Goal: Transaction & Acquisition: Obtain resource

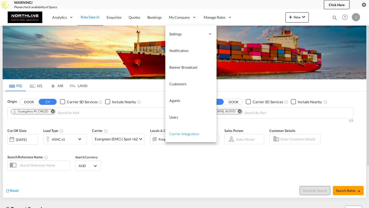
click at [180, 137] on link "Carrier Integration" at bounding box center [190, 134] width 51 height 17
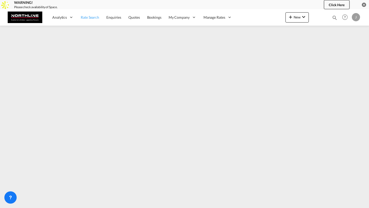
click at [96, 14] on link "Rate Search" at bounding box center [90, 17] width 26 height 17
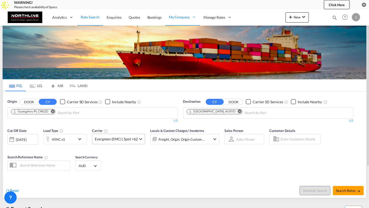
click at [119, 141] on span "Evergreen (EMC) | Spot +62" at bounding box center [116, 139] width 43 height 5
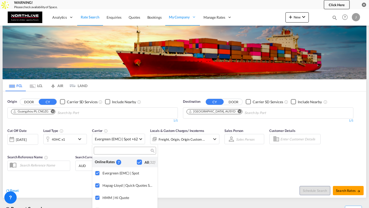
click at [141, 161] on div "Checkbox No Ink" at bounding box center [139, 162] width 5 height 5
click at [183, 165] on md-backdrop at bounding box center [184, 104] width 369 height 208
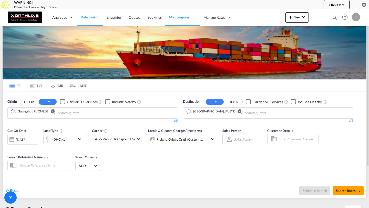
click at [78, 138] on md-icon "icon-chevron-down" at bounding box center [81, 139] width 9 height 6
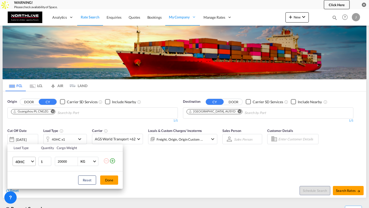
click at [30, 161] on span "40HC" at bounding box center [22, 161] width 15 height 5
click at [27, 151] on md-option "40GP" at bounding box center [28, 149] width 35 height 12
click at [340, 193] on div "Load Type Quantity Cargo Weight 40GP 1 20000 KG KG Load type addition is restri…" at bounding box center [184, 104] width 369 height 208
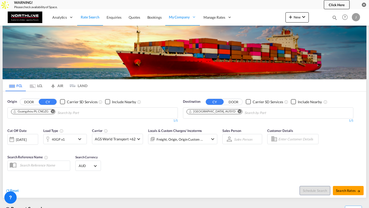
click at [340, 193] on button "Search Rates" at bounding box center [348, 190] width 31 height 9
type input "CNGZG to AUSYD / 13 Oct 2025"
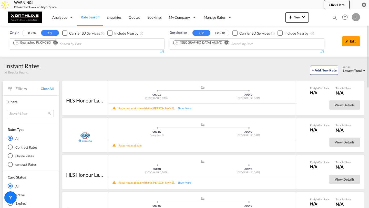
click at [56, 43] on md-icon "Remove" at bounding box center [55, 43] width 4 height 4
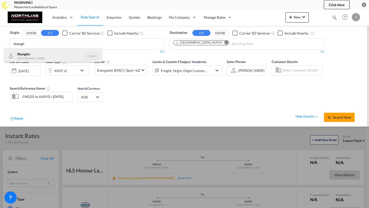
type input "shangh"
click at [50, 52] on div "Shangh ai China CNSHA" at bounding box center [52, 55] width 97 height 15
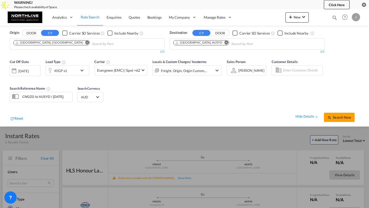
click at [339, 115] on button "Search Now" at bounding box center [339, 117] width 31 height 9
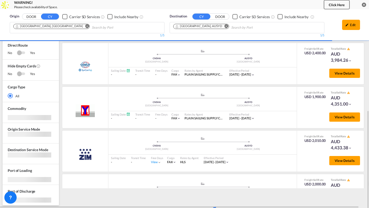
scroll to position [102, 0]
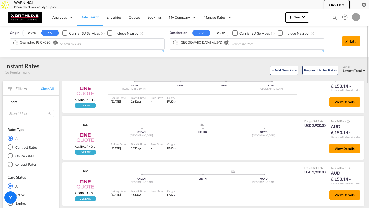
scroll to position [80, 0]
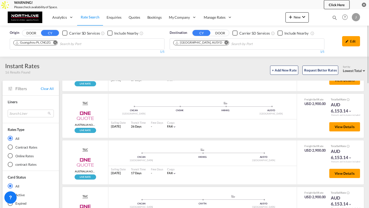
click at [18, 153] on md-radio-button "Online Rates" at bounding box center [31, 155] width 46 height 5
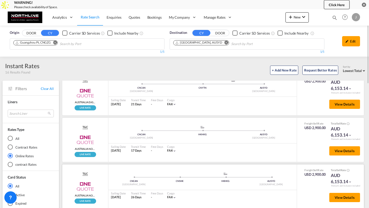
scroll to position [0, 0]
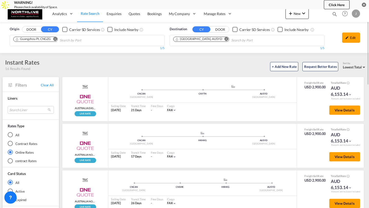
click at [30, 142] on md-radio-button "Contract Rates" at bounding box center [31, 143] width 46 height 5
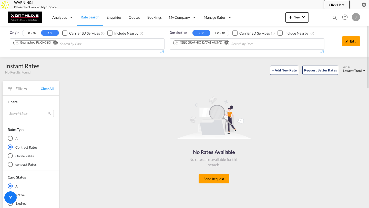
click at [19, 155] on md-radio-button "Online Rates" at bounding box center [31, 155] width 46 height 5
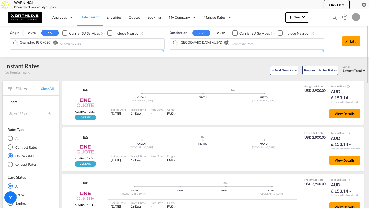
click at [25, 163] on md-radio-button "contract Rates" at bounding box center [31, 164] width 46 height 5
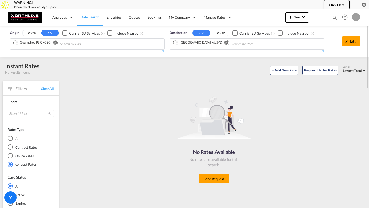
click at [16, 144] on md-radio-group "All Contract Rates Online Rates contract Rates" at bounding box center [31, 151] width 46 height 31
click at [12, 145] on div "Contract Rates" at bounding box center [10, 146] width 5 height 5
click at [13, 140] on md-radio-button "All" at bounding box center [31, 138] width 46 height 5
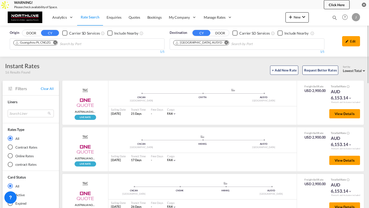
click at [55, 44] on md-icon "Remove" at bounding box center [55, 43] width 4 height 4
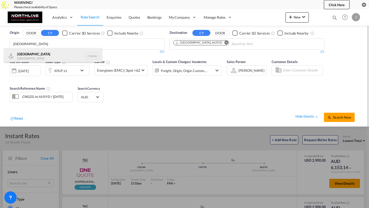
type input "shanghai"
click at [45, 57] on div "Shanghai China CNSHA" at bounding box center [52, 55] width 97 height 15
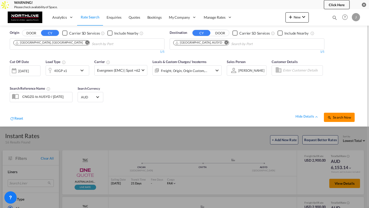
click at [332, 119] on span "Search Now" at bounding box center [338, 117] width 23 height 4
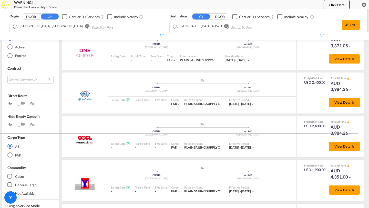
scroll to position [43, 0]
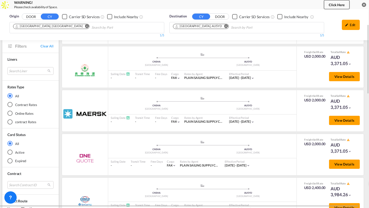
click at [18, 112] on md-radio-button "Online Rates" at bounding box center [30, 113] width 46 height 5
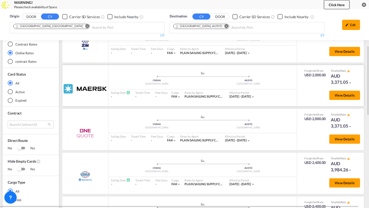
scroll to position [106, 0]
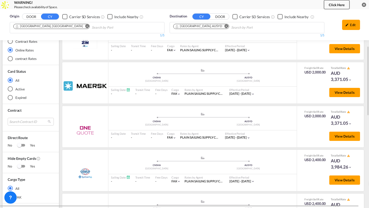
click at [27, 59] on md-radio-button "contract Rates" at bounding box center [31, 58] width 46 height 5
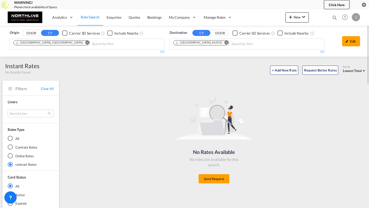
scroll to position [0, 0]
click at [13, 155] on div "Online Rates" at bounding box center [10, 155] width 5 height 5
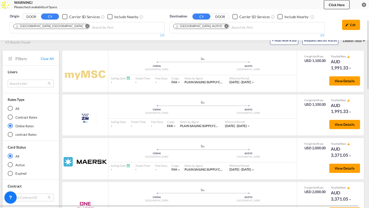
click at [15, 115] on md-radio-button "Contract Rates" at bounding box center [31, 117] width 46 height 5
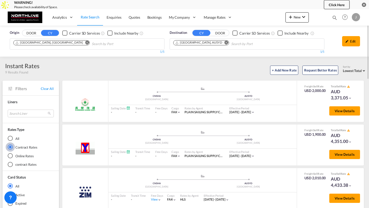
click at [221, 43] on button "Remove" at bounding box center [225, 42] width 8 height 5
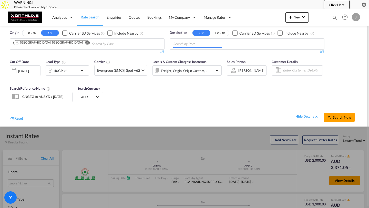
click at [85, 43] on md-icon "Remove" at bounding box center [87, 43] width 4 height 4
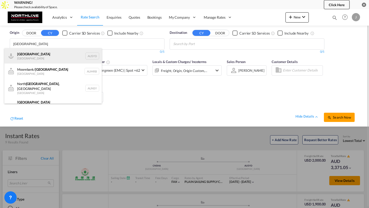
type input "sydney"
click at [36, 52] on div "Sydney Australia AUSYD" at bounding box center [52, 55] width 97 height 15
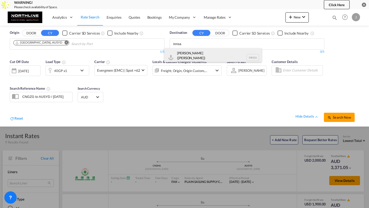
type input "innsa"
click at [197, 53] on div "Jawaharlal Nehru (Nhava Sheva) India INNSA" at bounding box center [212, 57] width 97 height 18
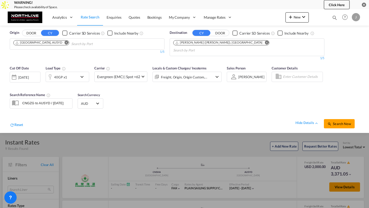
click at [347, 122] on span "Search Now" at bounding box center [338, 124] width 23 height 4
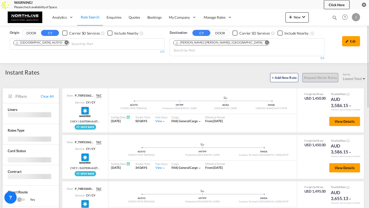
click at [265, 44] on md-icon "Remove" at bounding box center [267, 43] width 4 height 4
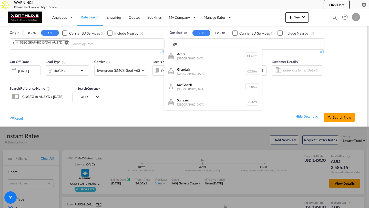
type input "g"
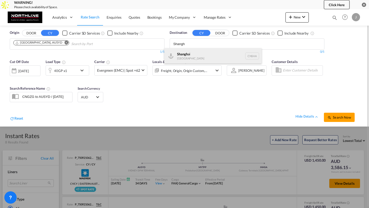
type input "Shangh"
click at [227, 57] on div "Shangh ai China CNSHA" at bounding box center [212, 55] width 97 height 15
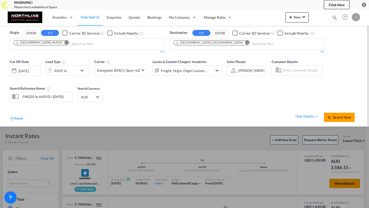
click at [65, 43] on md-icon "Remove" at bounding box center [67, 43] width 4 height 4
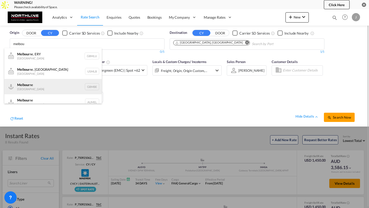
scroll to position [6, 0]
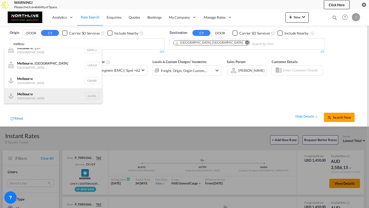
type input "melbou"
click at [40, 91] on div "Melbou rne Australia AUMEL" at bounding box center [52, 95] width 97 height 15
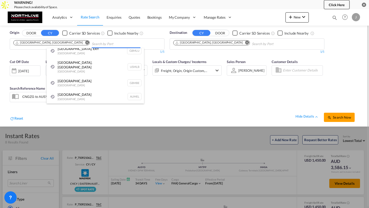
scroll to position [0, 0]
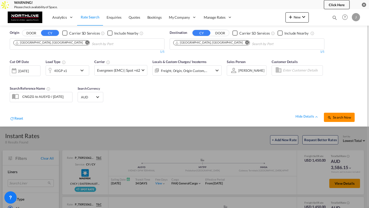
click at [337, 115] on span "Search Now" at bounding box center [338, 117] width 23 height 4
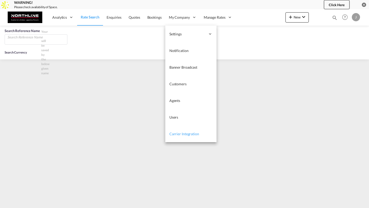
click at [182, 131] on link "Carrier Integration" at bounding box center [190, 134] width 51 height 17
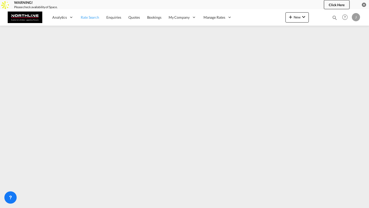
click at [93, 16] on span "Rate Search" at bounding box center [90, 17] width 18 height 4
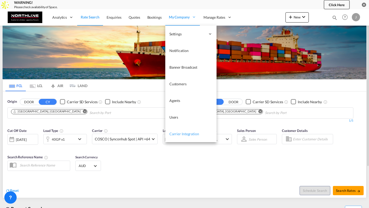
click at [177, 129] on link "Carrier Integration" at bounding box center [190, 134] width 51 height 17
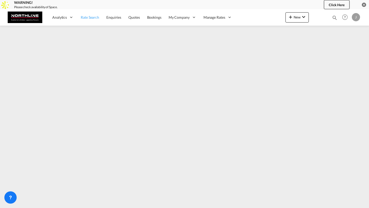
click at [86, 19] on span "Rate Search" at bounding box center [90, 17] width 18 height 4
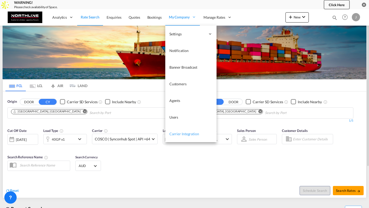
click at [179, 129] on link "Carrier Integration" at bounding box center [190, 134] width 51 height 17
